Goal: Task Accomplishment & Management: Manage account settings

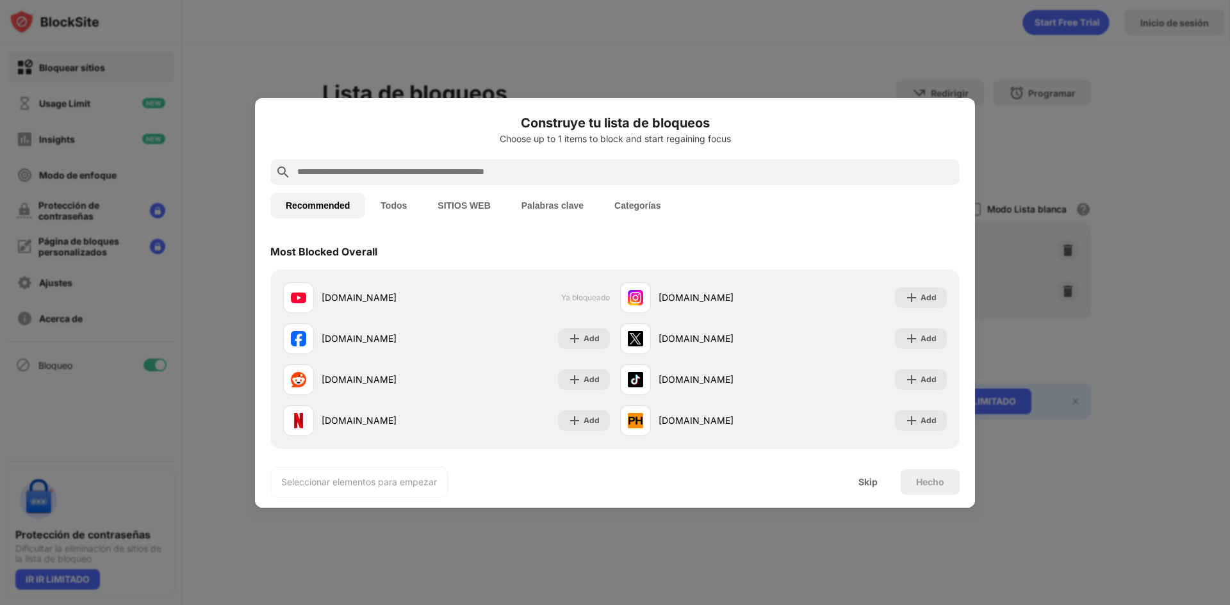
click at [908, 484] on div "Hecho" at bounding box center [930, 483] width 59 height 26
click at [415, 546] on div at bounding box center [615, 302] width 1230 height 605
click at [851, 484] on div "Skip" at bounding box center [868, 483] width 50 height 26
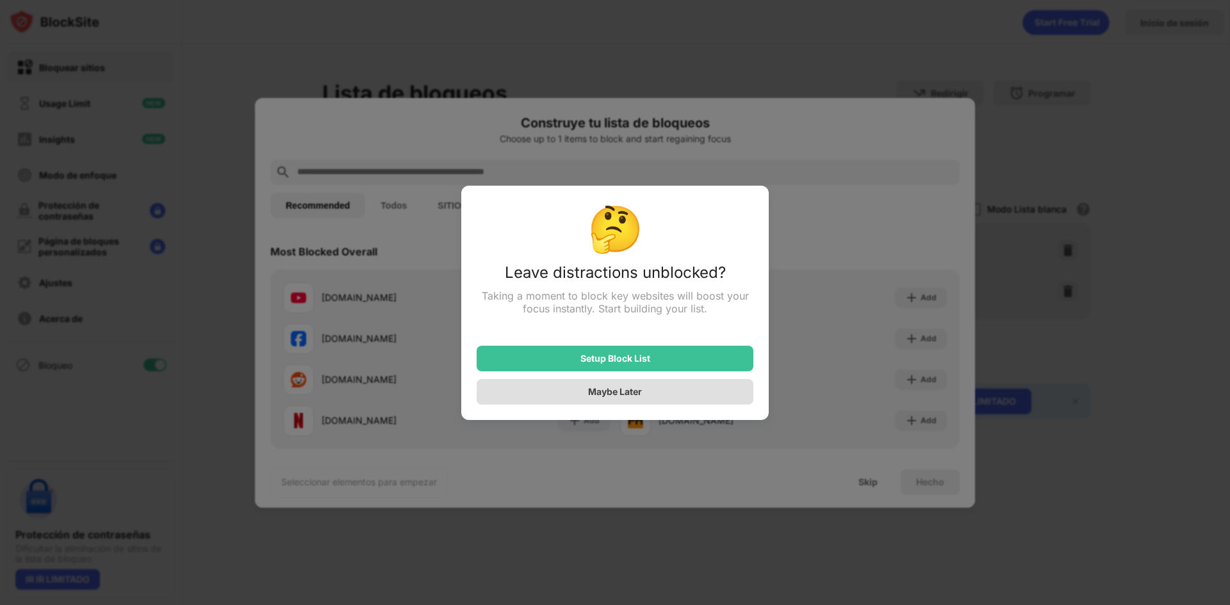
click at [642, 397] on div "Maybe Later" at bounding box center [615, 391] width 54 height 11
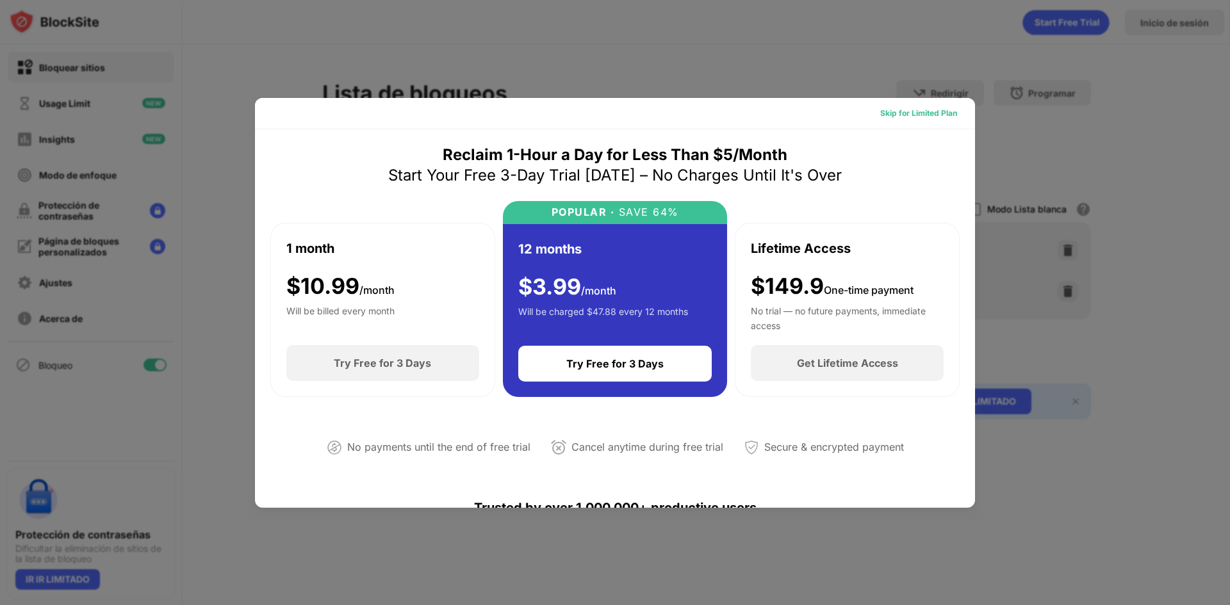
click at [907, 111] on div "Skip for Limited Plan" at bounding box center [918, 113] width 77 height 13
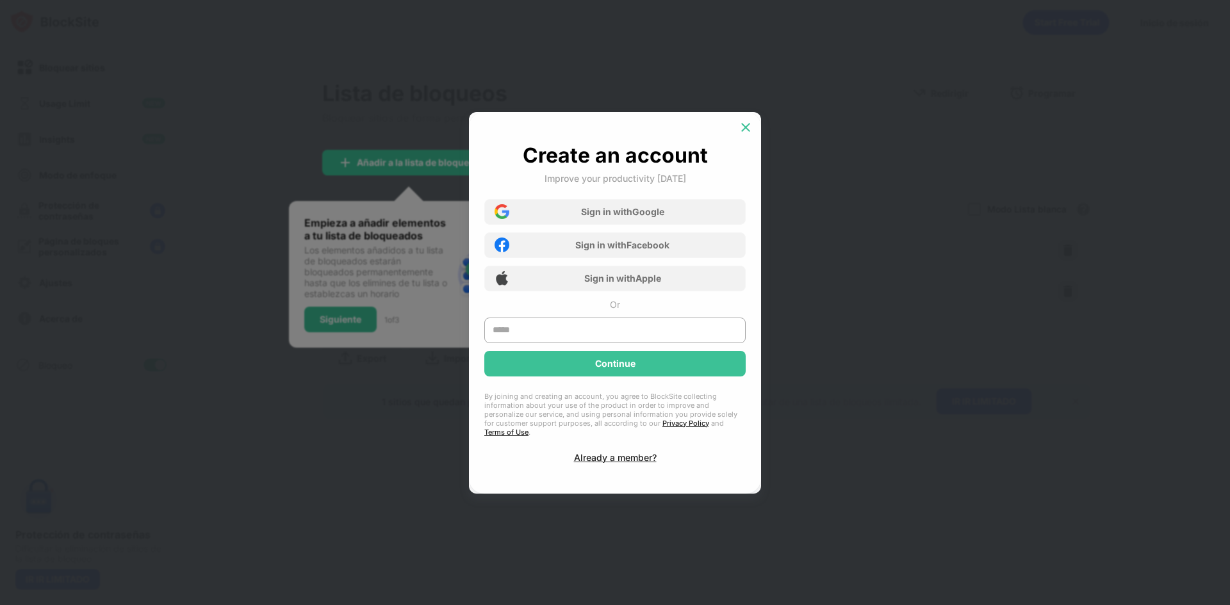
click at [746, 138] on div at bounding box center [745, 127] width 21 height 21
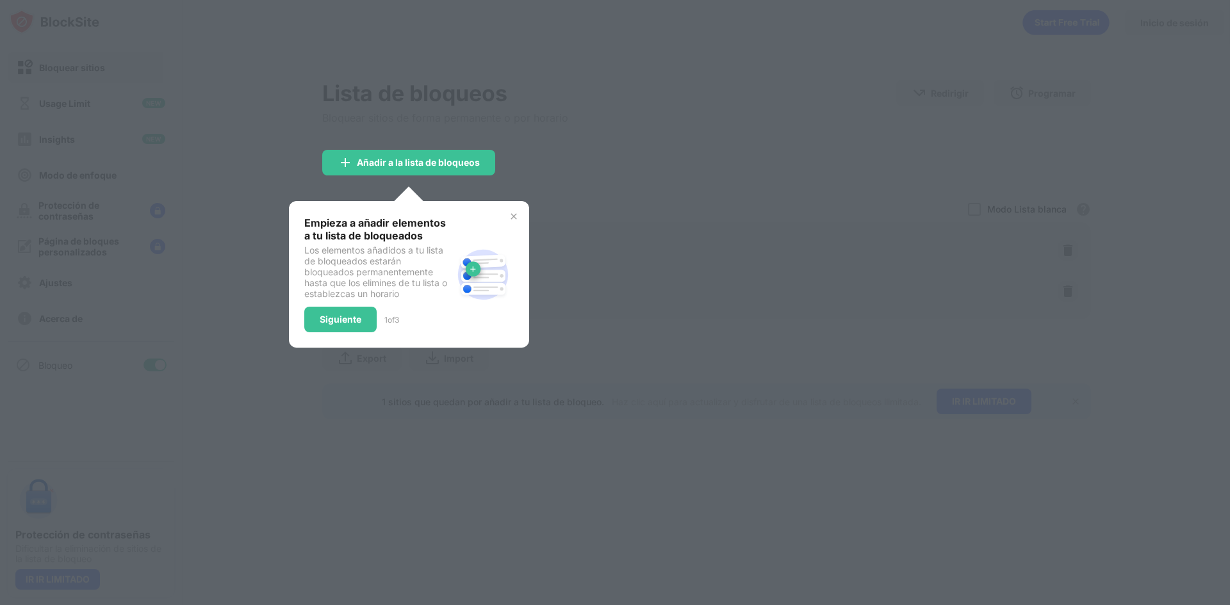
click at [509, 216] on img at bounding box center [514, 216] width 10 height 10
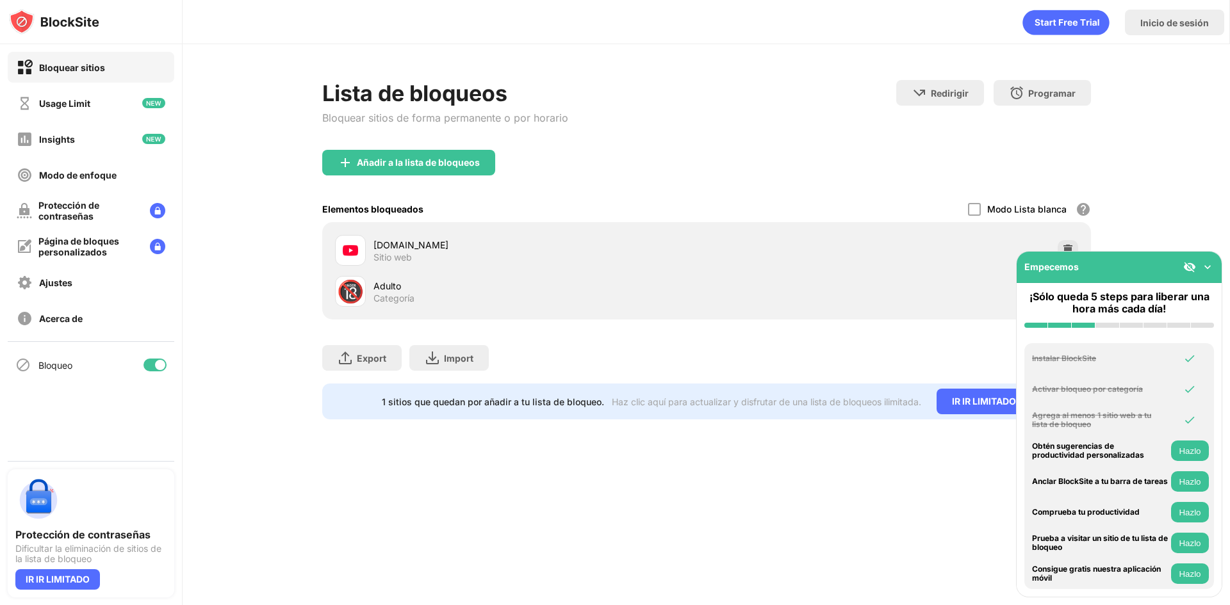
click at [1206, 265] on img at bounding box center [1207, 267] width 13 height 13
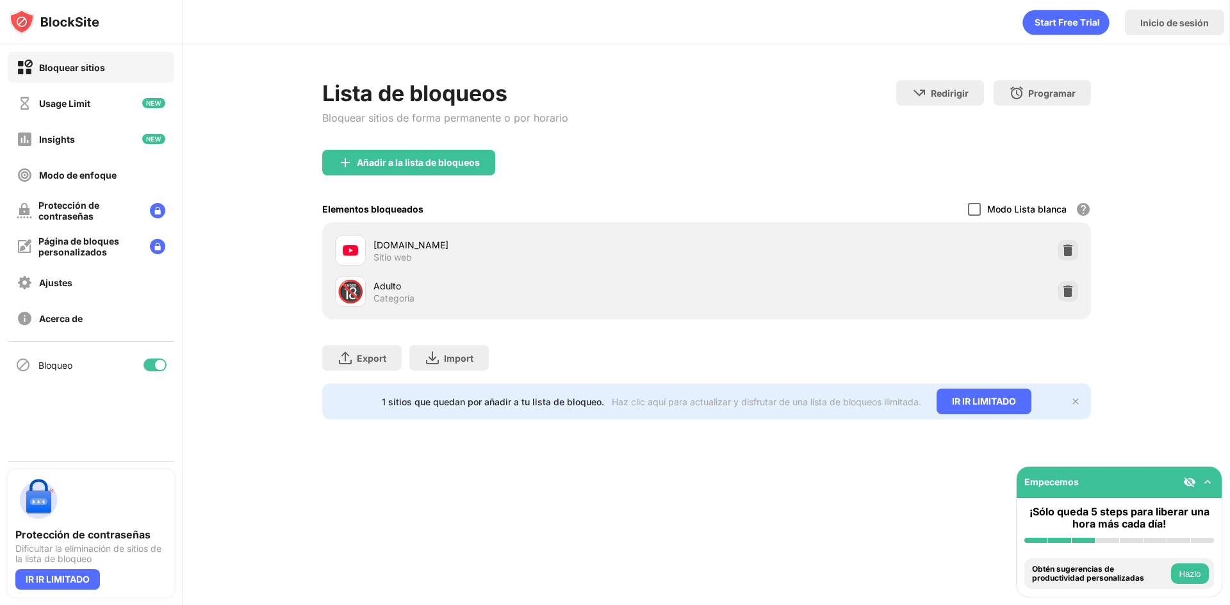
click at [979, 206] on div at bounding box center [974, 209] width 13 height 13
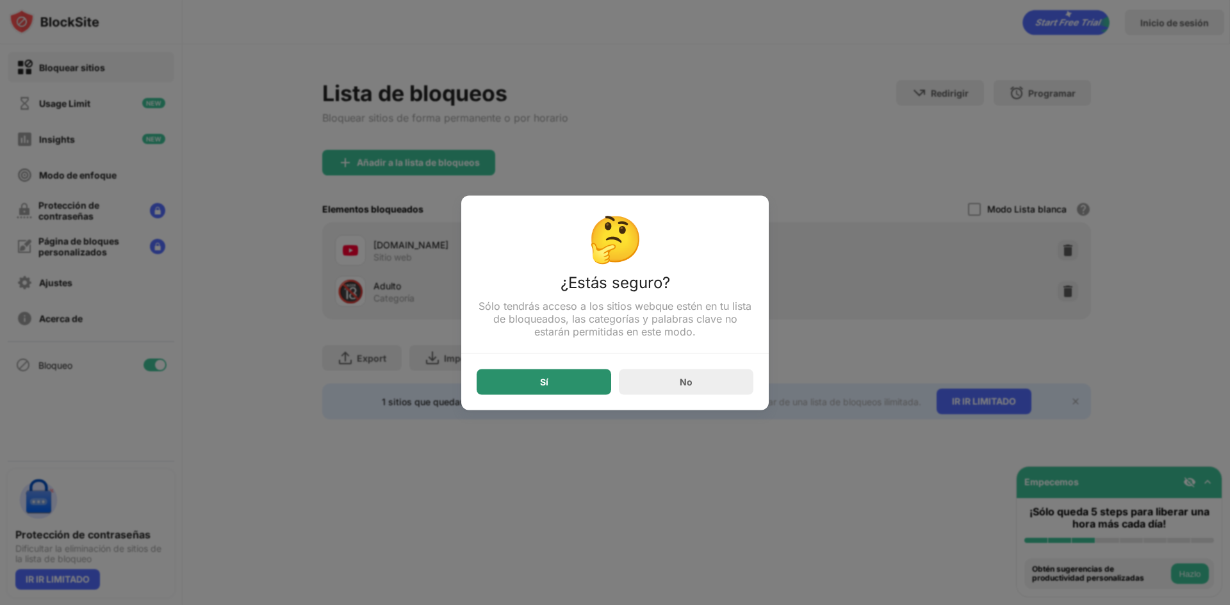
click at [566, 390] on div "Sí" at bounding box center [544, 382] width 135 height 26
